Goal: Task Accomplishment & Management: Use online tool/utility

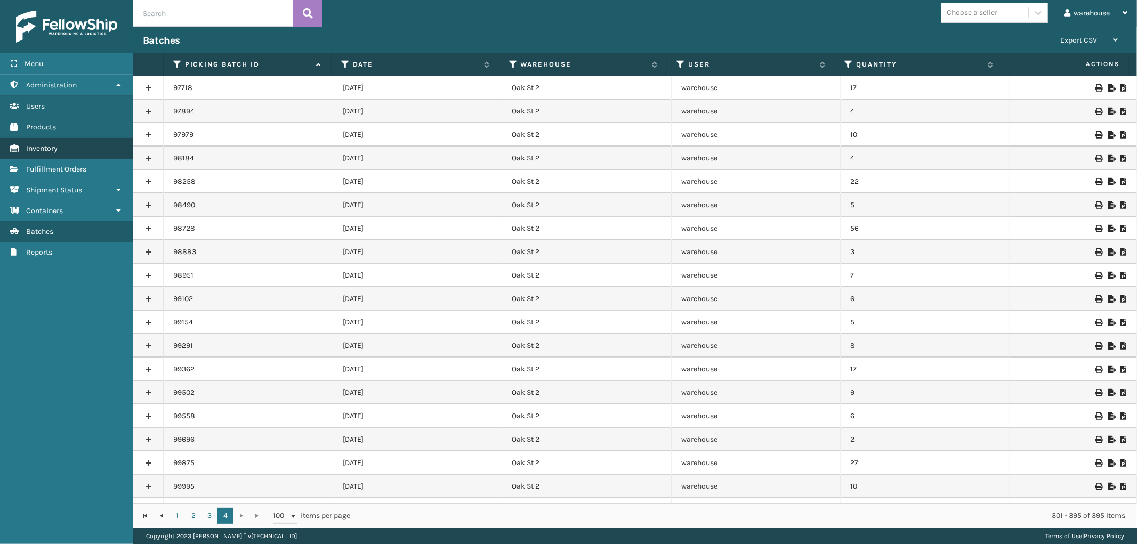
scroll to position [1800, 0]
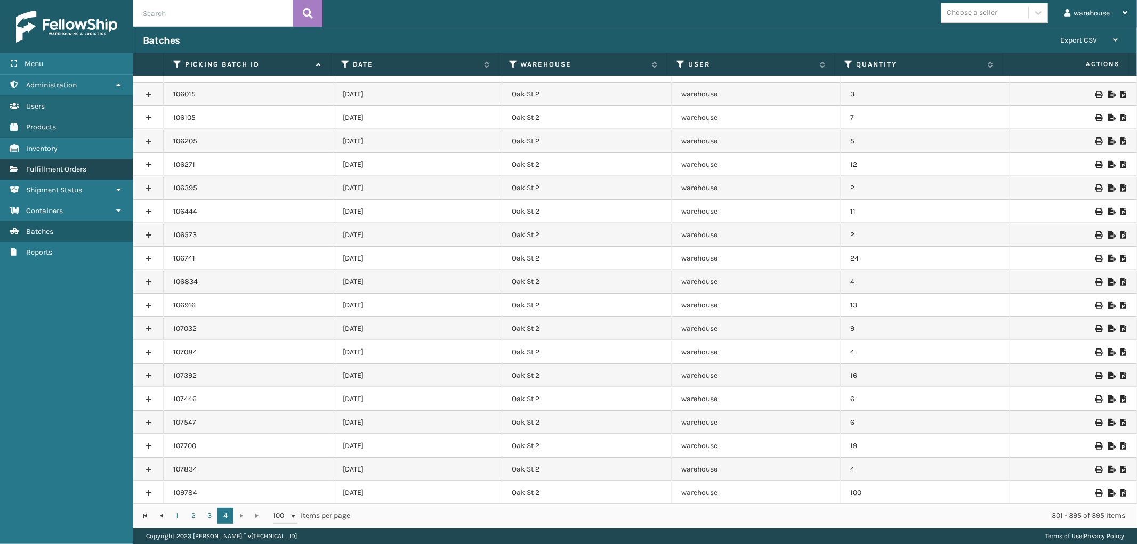
click at [85, 165] on span "Fulfillment Orders" at bounding box center [56, 169] width 60 height 9
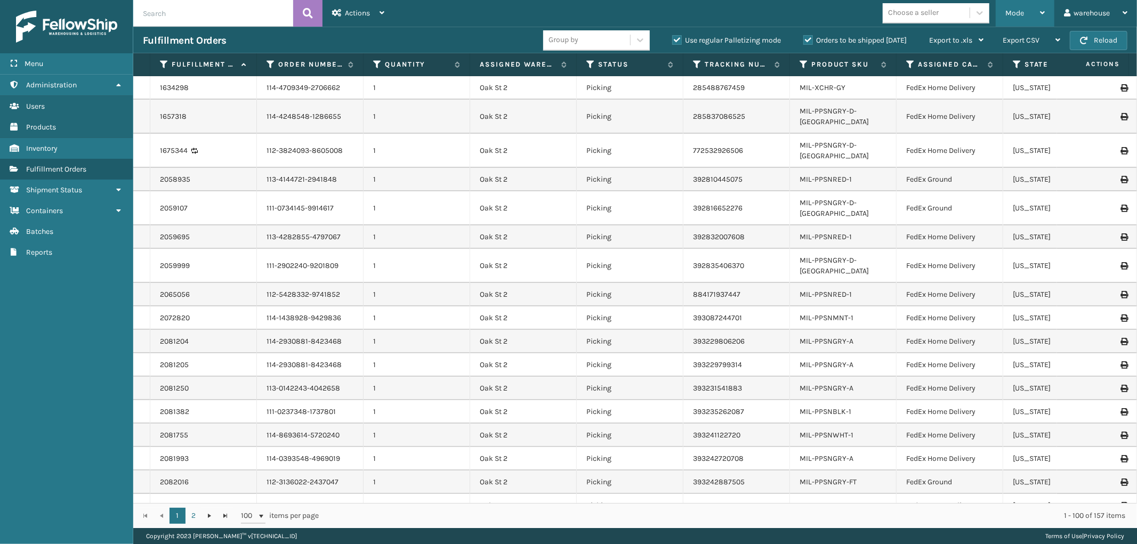
click at [1040, 10] on icon at bounding box center [1042, 12] width 5 height 7
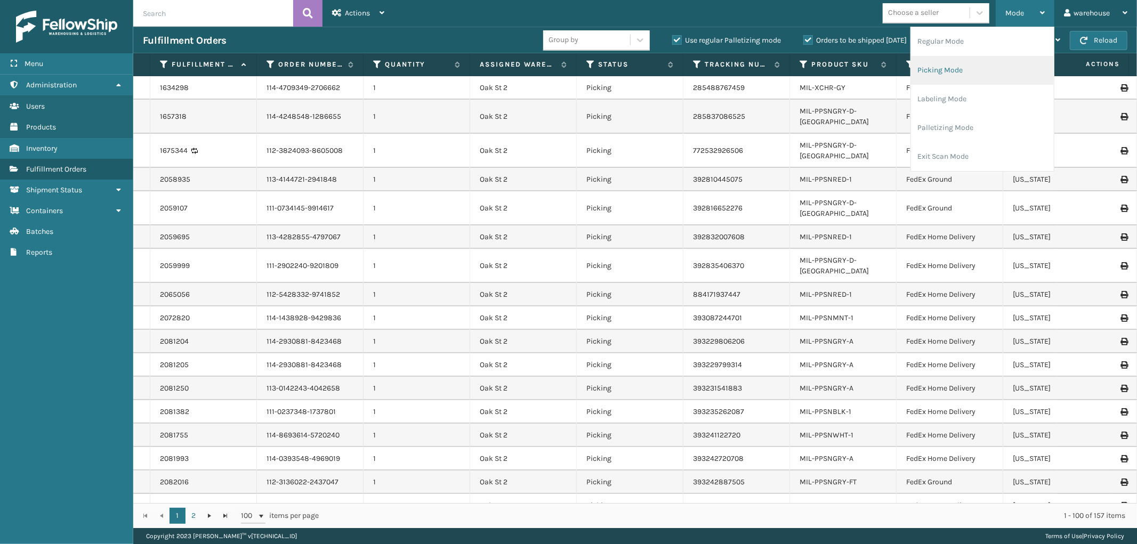
click at [990, 74] on li "Picking Mode" at bounding box center [982, 70] width 143 height 29
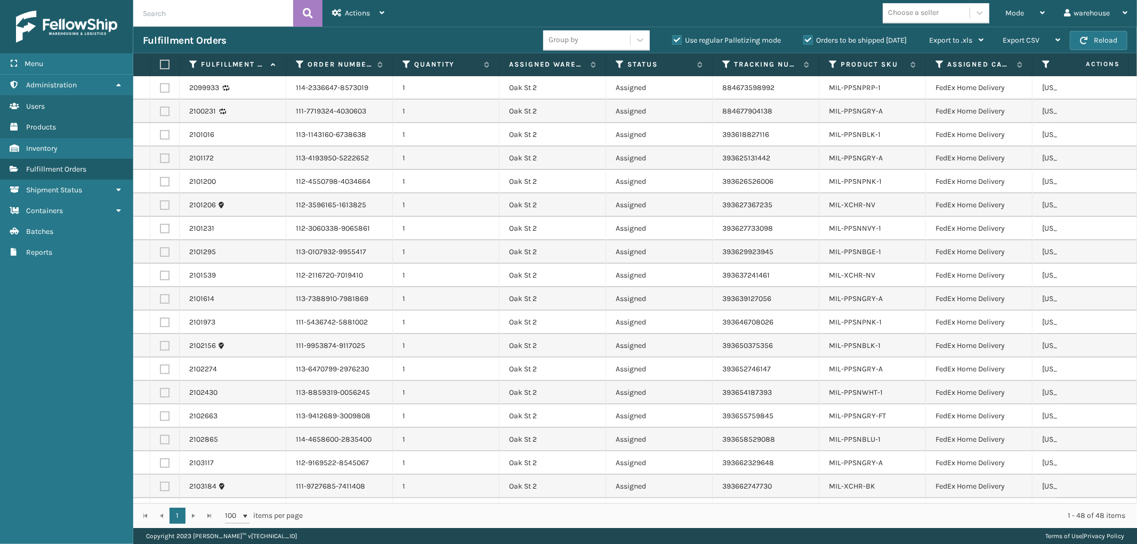
click at [164, 60] on label at bounding box center [163, 65] width 6 height 10
click at [160, 61] on input "checkbox" at bounding box center [160, 64] width 1 height 7
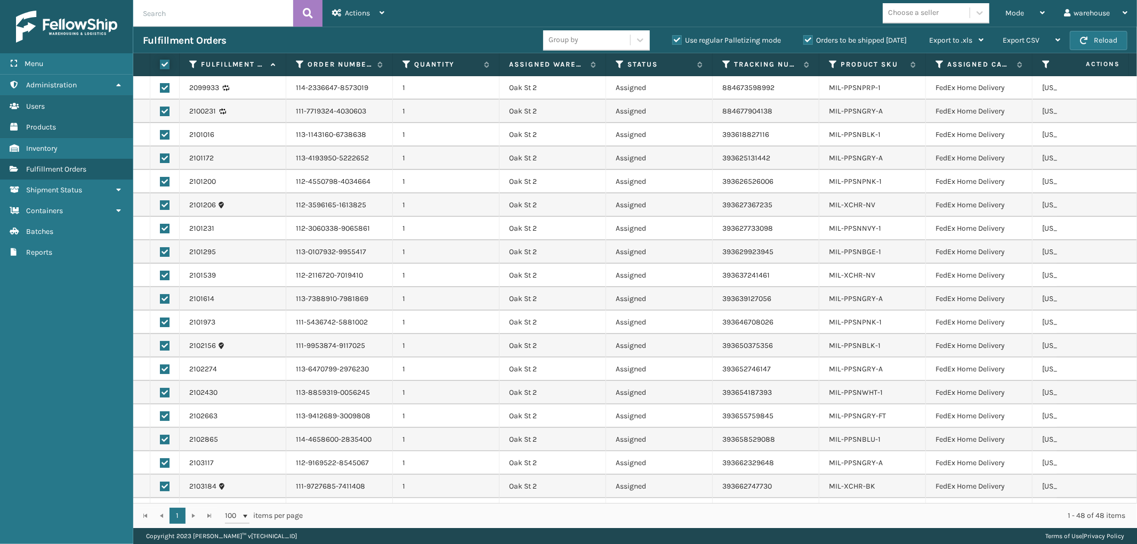
checkbox input "true"
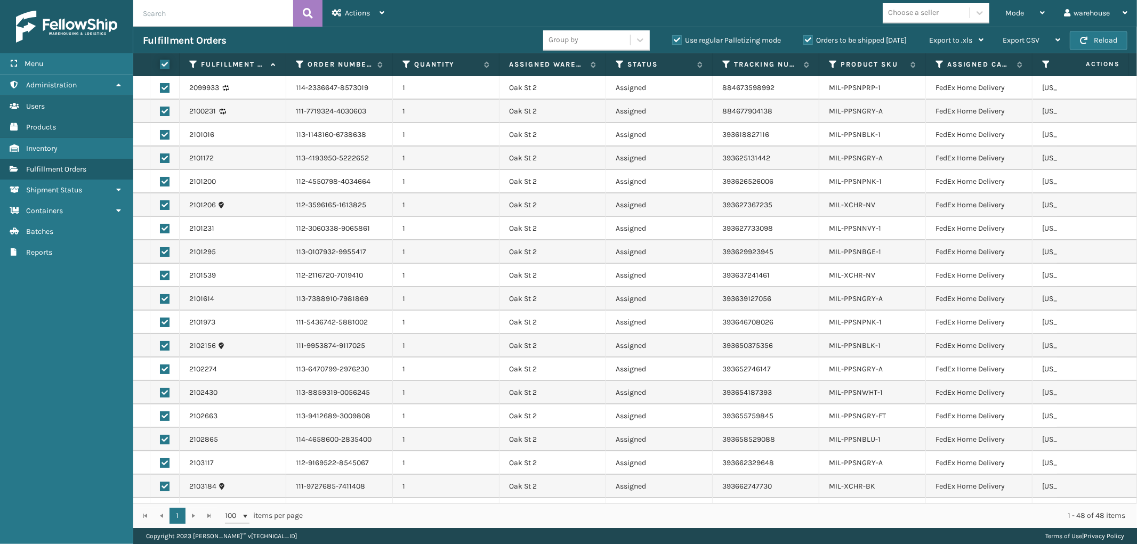
checkbox input "true"
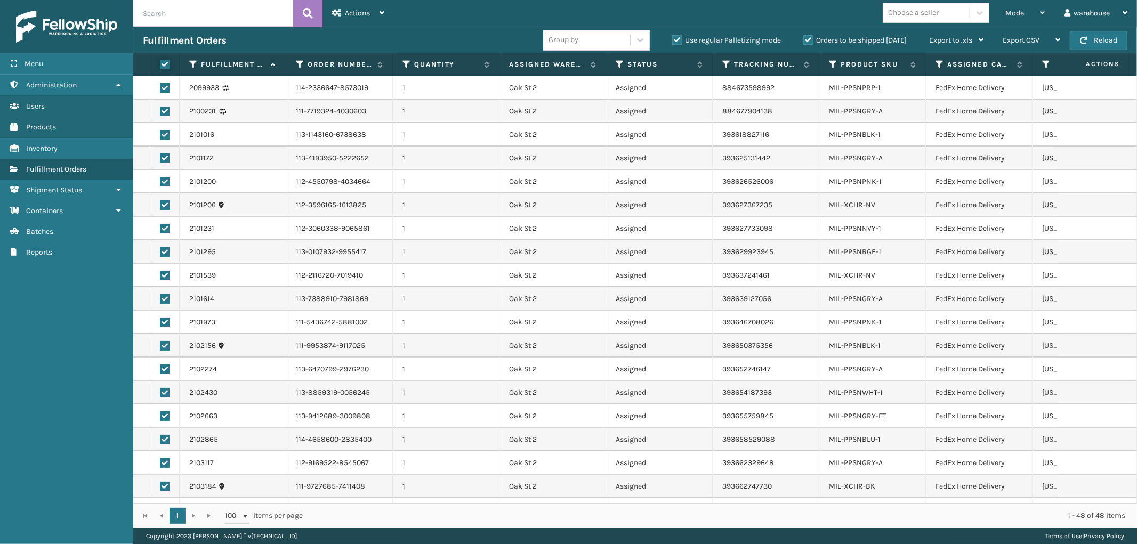
checkbox input "true"
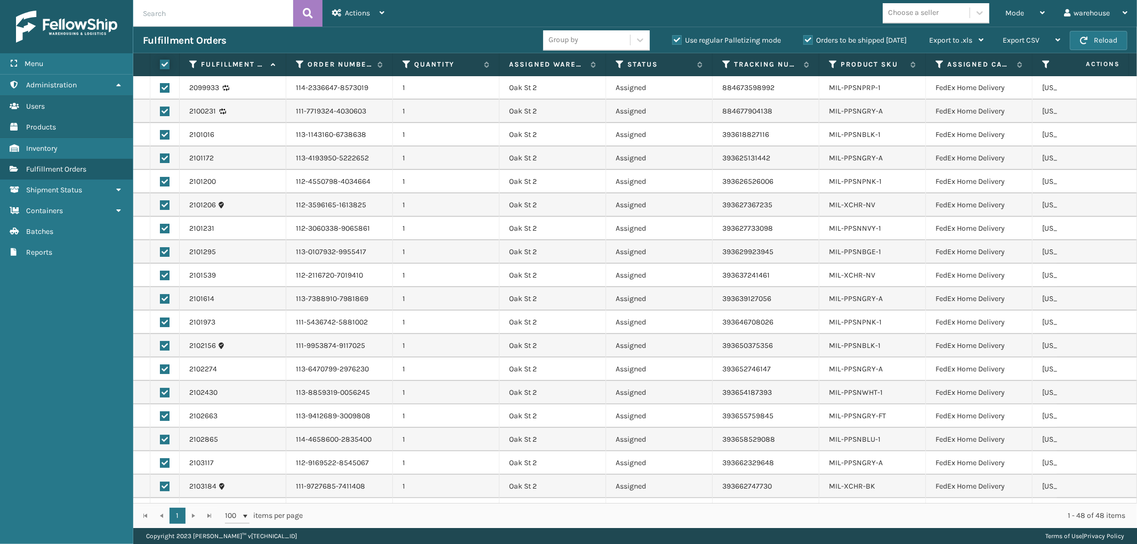
checkbox input "true"
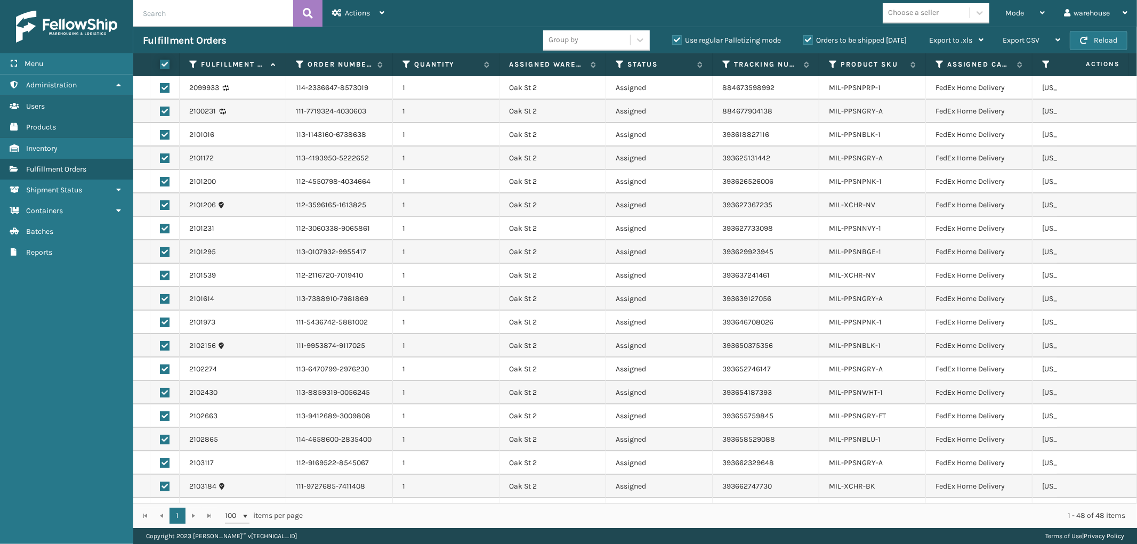
checkbox input "true"
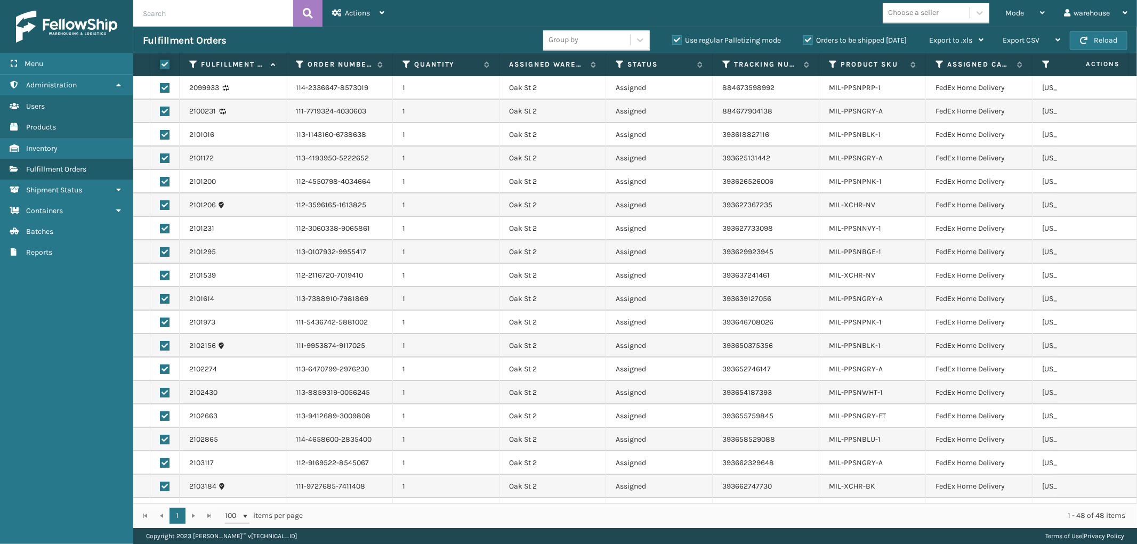
checkbox input "true"
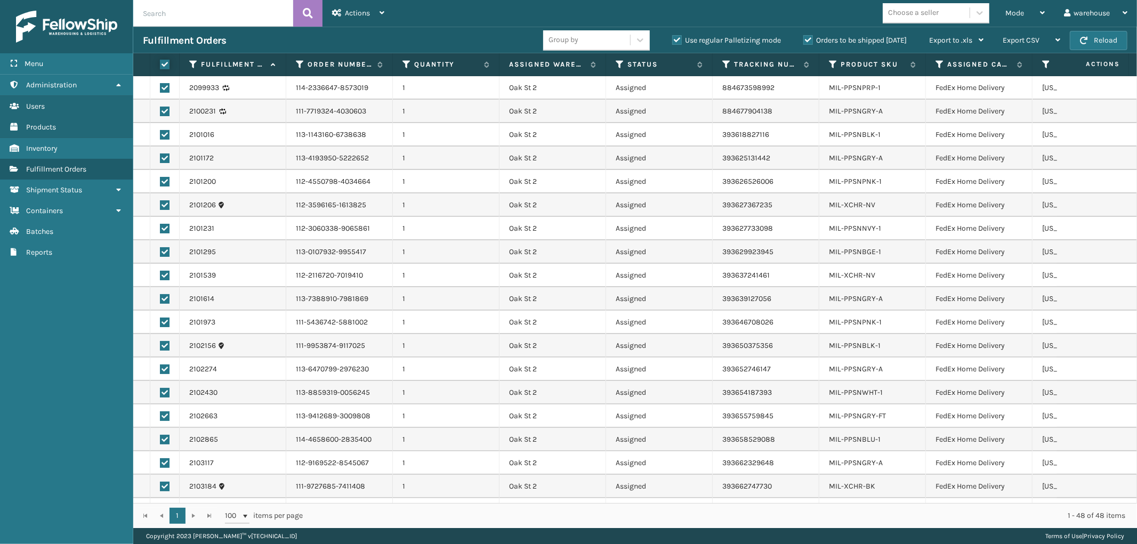
checkbox input "true"
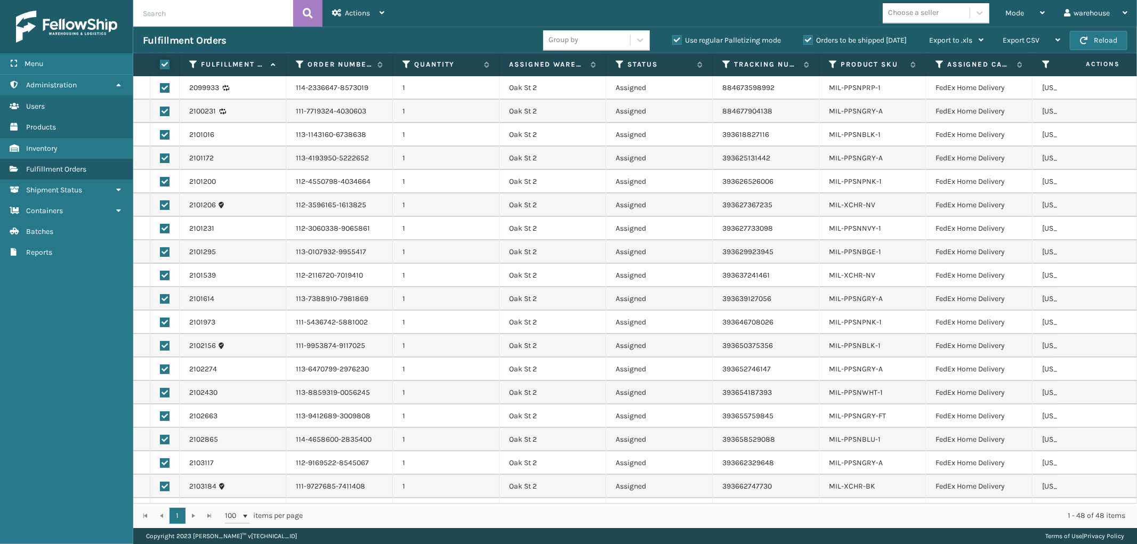
checkbox input "true"
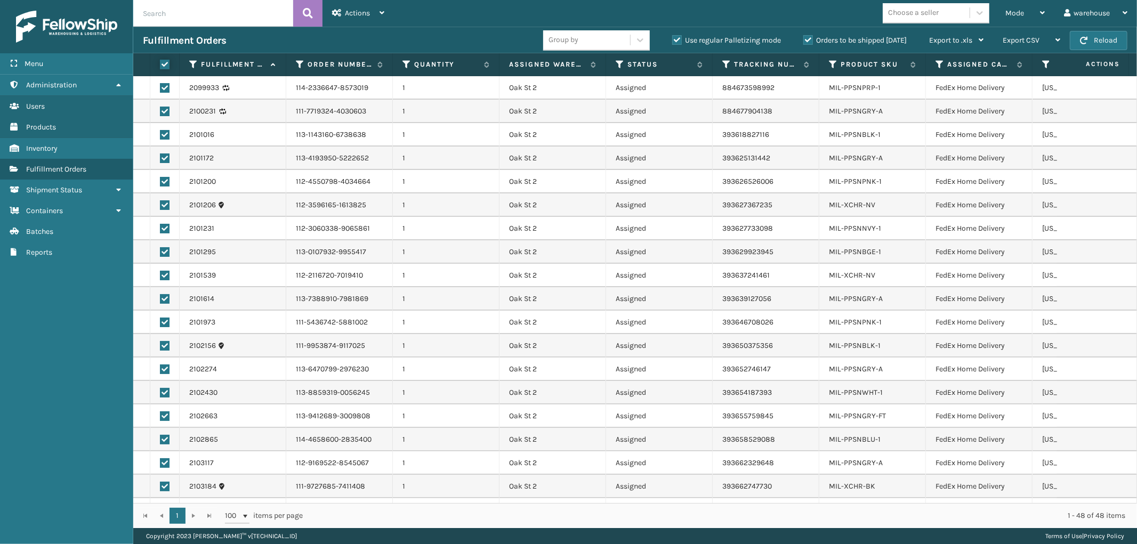
checkbox input "true"
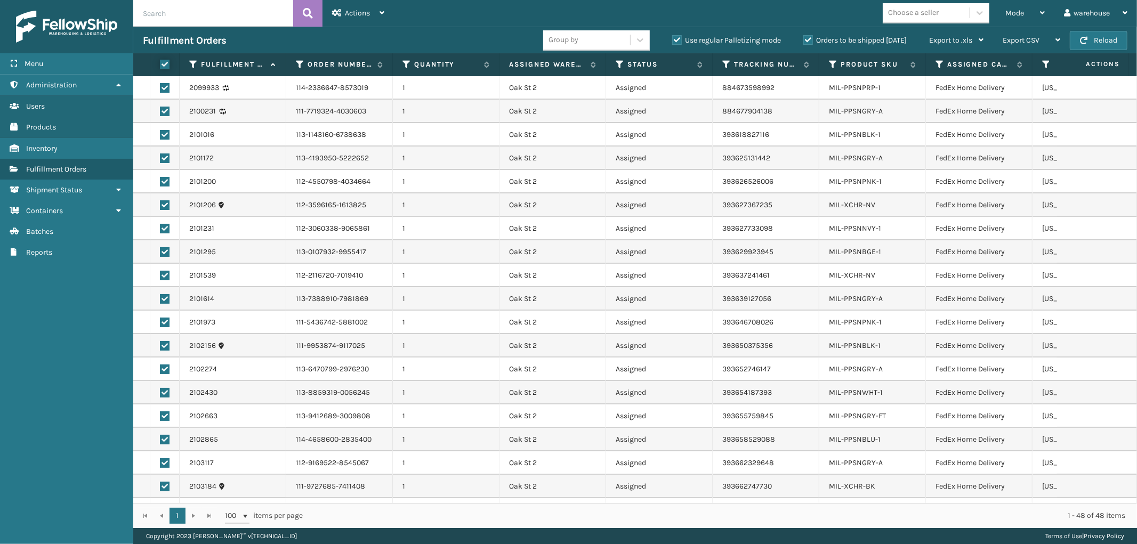
checkbox input "true"
click at [382, 9] on div "Actions" at bounding box center [358, 13] width 52 height 27
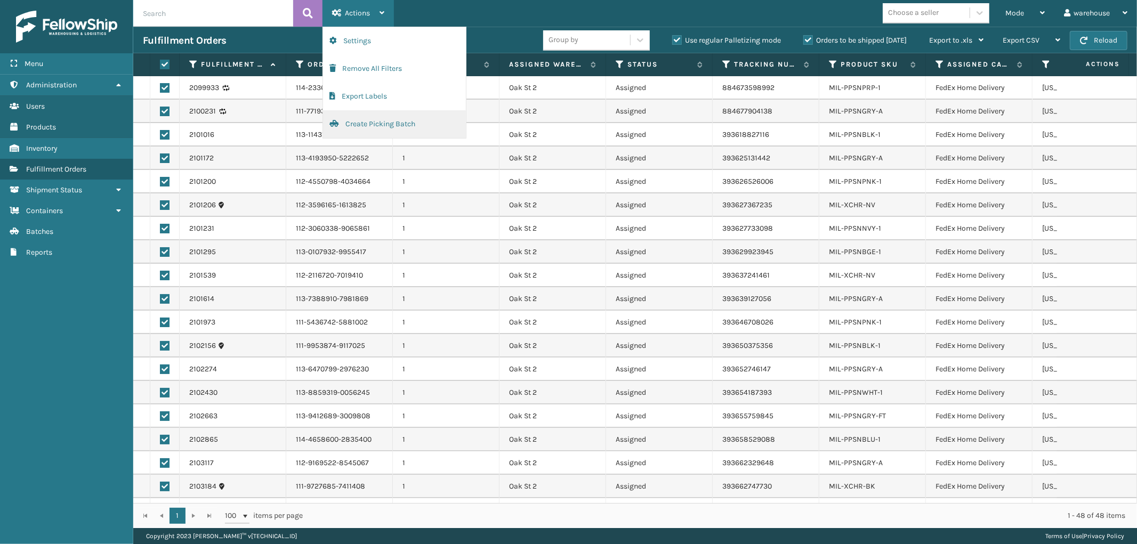
click at [400, 124] on button "Create Picking Batch" at bounding box center [394, 124] width 143 height 28
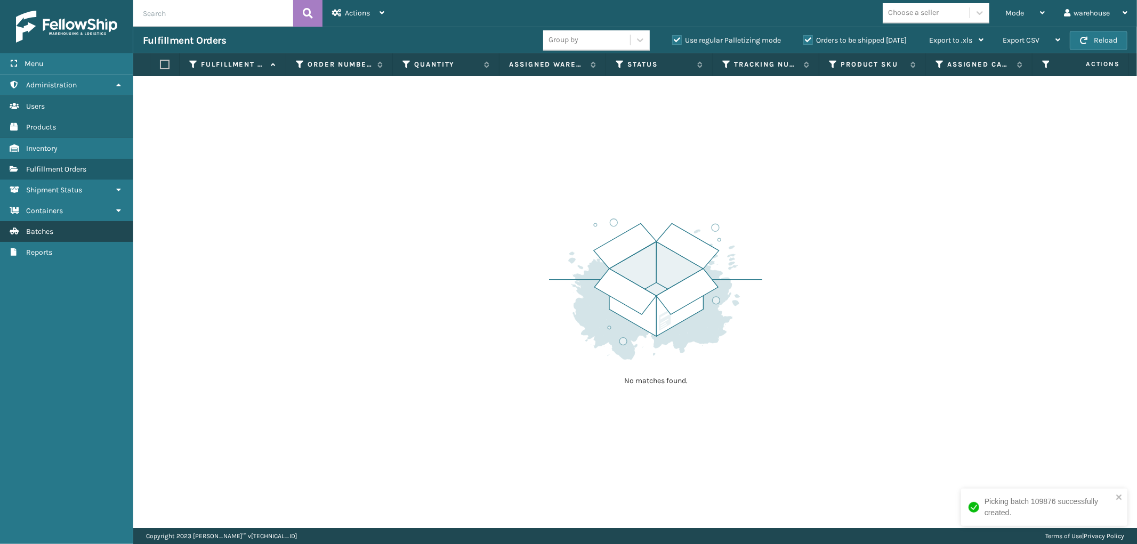
click at [96, 229] on link "Batches" at bounding box center [66, 231] width 133 height 21
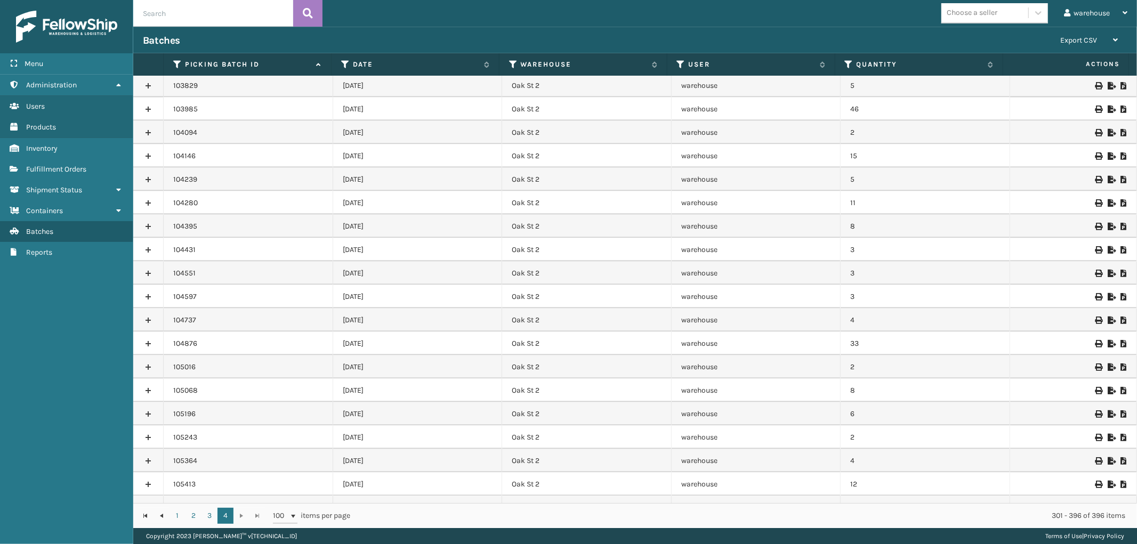
scroll to position [1823, 0]
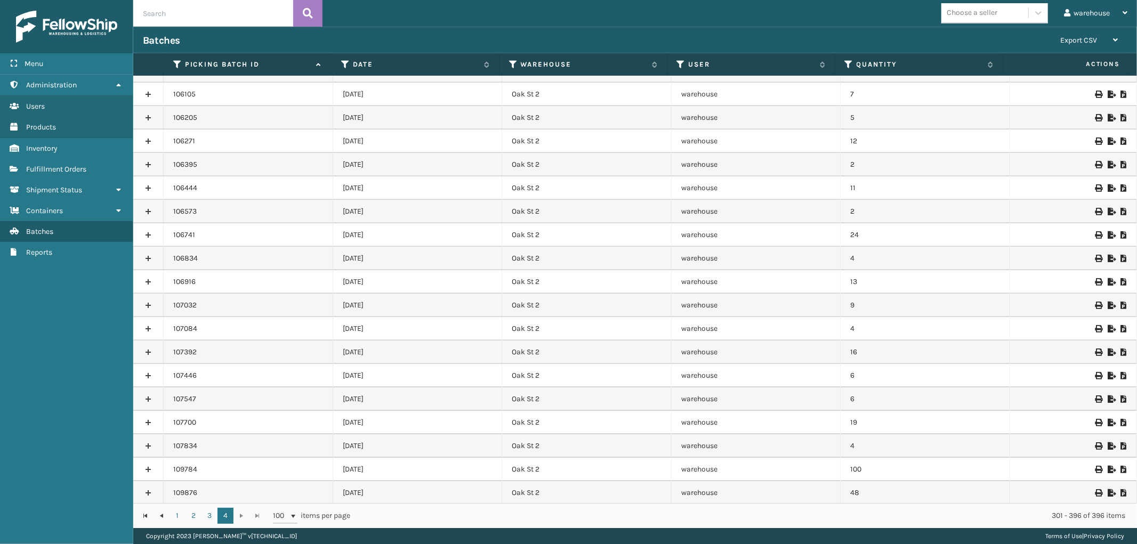
click at [1095, 489] on icon at bounding box center [1098, 492] width 6 height 7
